Goal: Find specific page/section: Find specific page/section

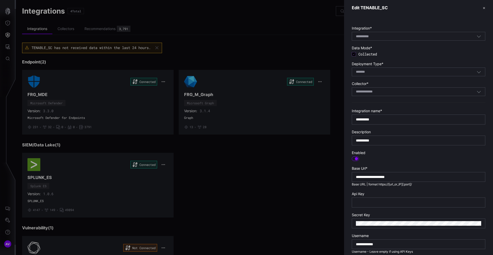
scroll to position [88, 0]
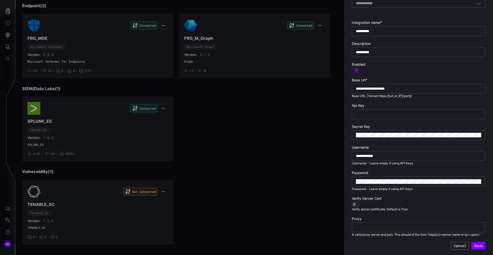
click at [244, 119] on div at bounding box center [246, 127] width 493 height 255
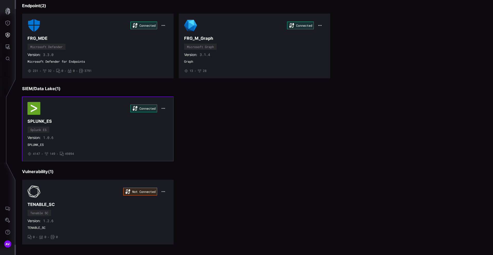
click at [97, 117] on div "Connected SPLUNK_ES Splunk ES Version: 1.0.6 SPLUNK_ES • 4147 • 149 • 49894" at bounding box center [97, 129] width 141 height 54
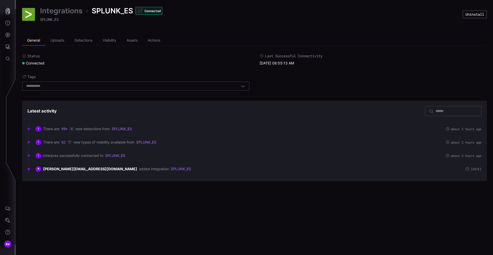
click at [63, 9] on link "Integrations" at bounding box center [61, 10] width 42 height 9
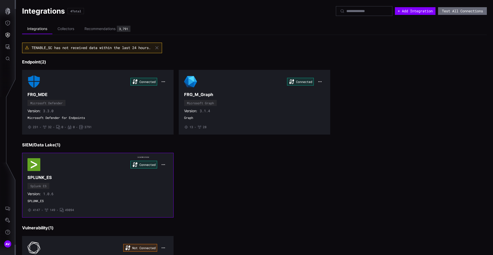
click at [163, 164] on icon "button" at bounding box center [163, 165] width 4 height 4
click at [173, 174] on div "Edit" at bounding box center [172, 176] width 17 height 4
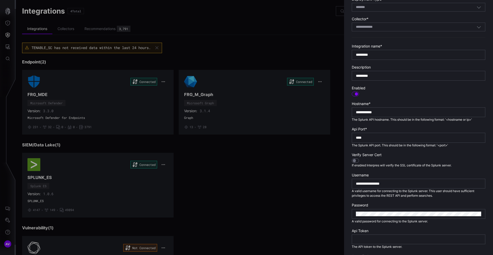
scroll to position [102, 0]
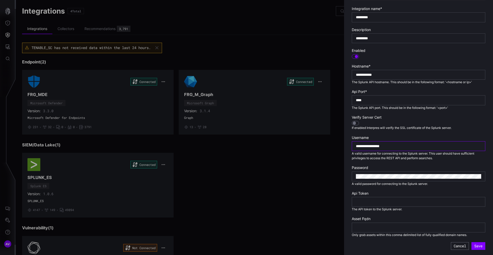
drag, startPoint x: 400, startPoint y: 147, endPoint x: 351, endPoint y: 146, distance: 48.8
click at [351, 146] on div "**********" at bounding box center [418, 84] width 149 height 342
